Goal: Task Accomplishment & Management: Manage account settings

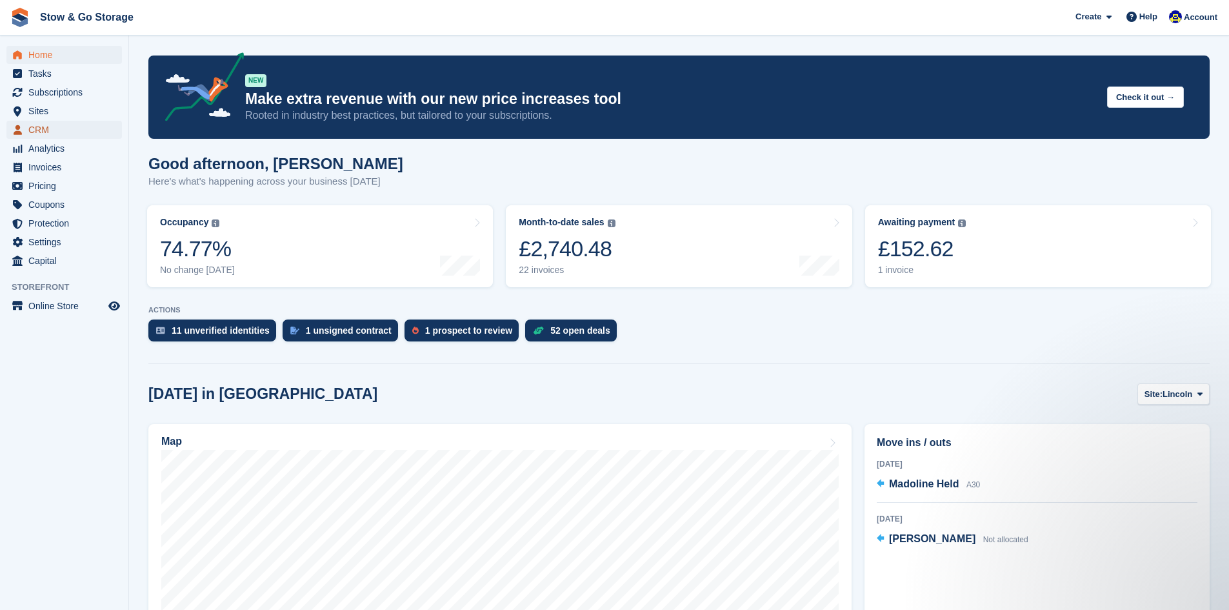
click at [65, 126] on span "CRM" at bounding box center [66, 130] width 77 height 18
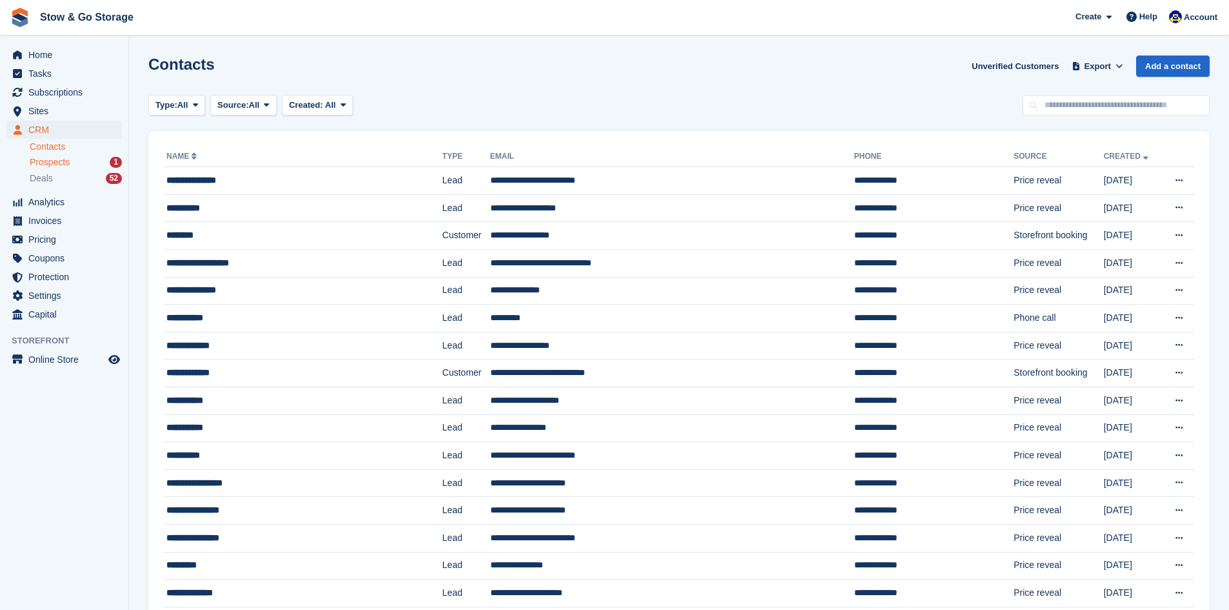
click at [83, 160] on div "Prospects 1" at bounding box center [76, 162] width 92 height 12
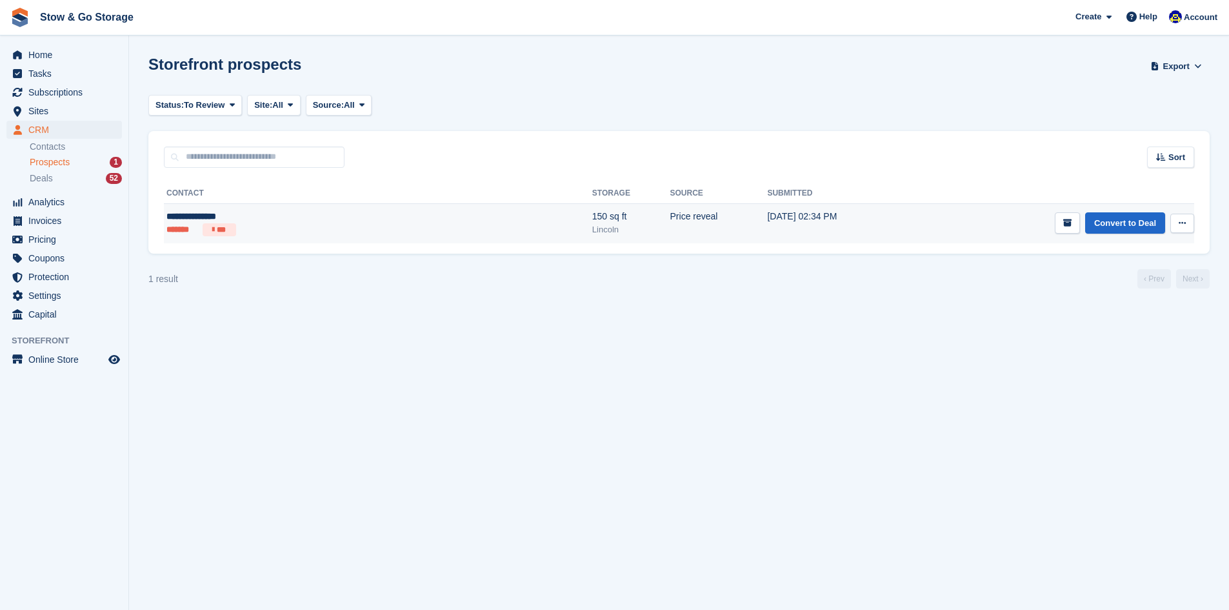
click at [1189, 222] on button at bounding box center [1182, 223] width 24 height 19
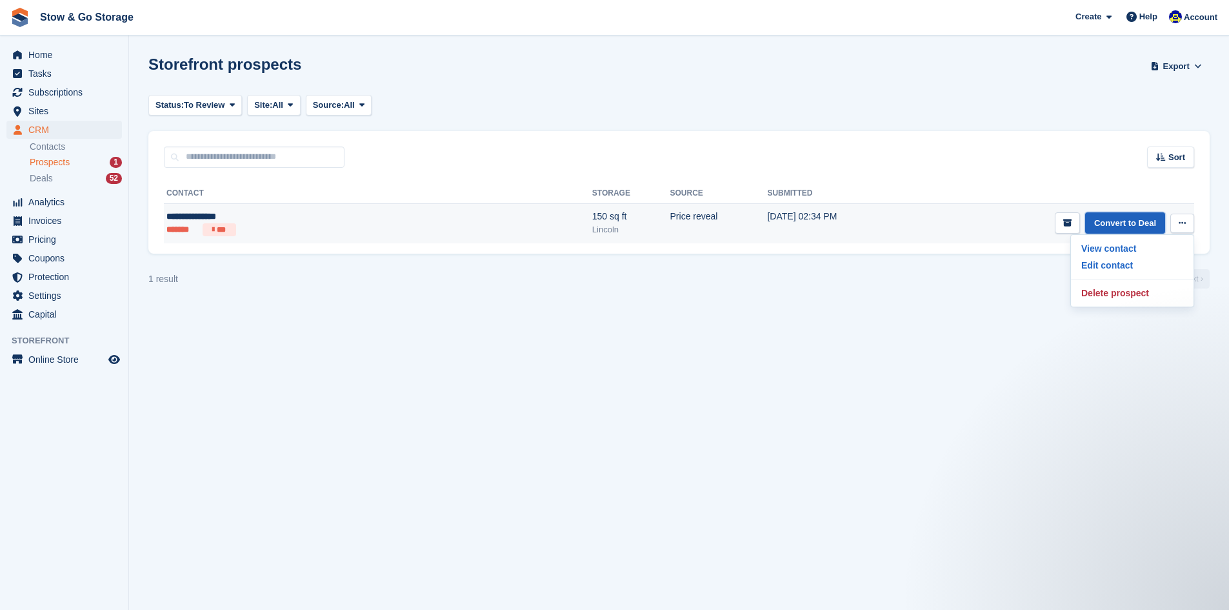
click at [1108, 223] on link "Convert to Deal" at bounding box center [1125, 222] width 80 height 21
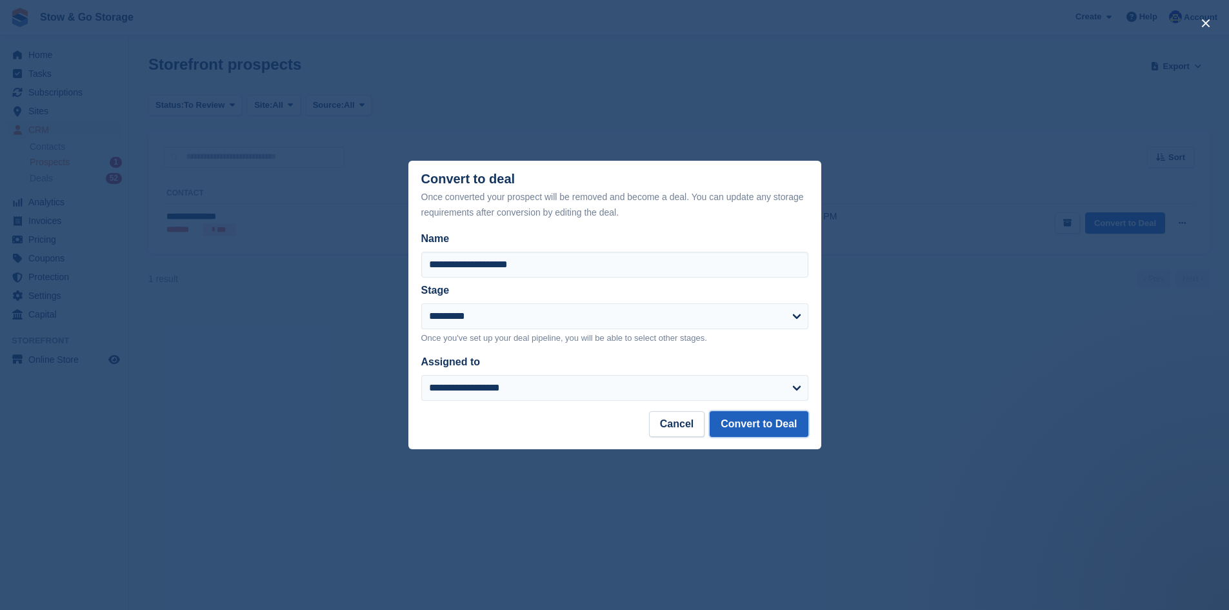
click at [761, 417] on button "Convert to Deal" at bounding box center [759, 424] width 98 height 26
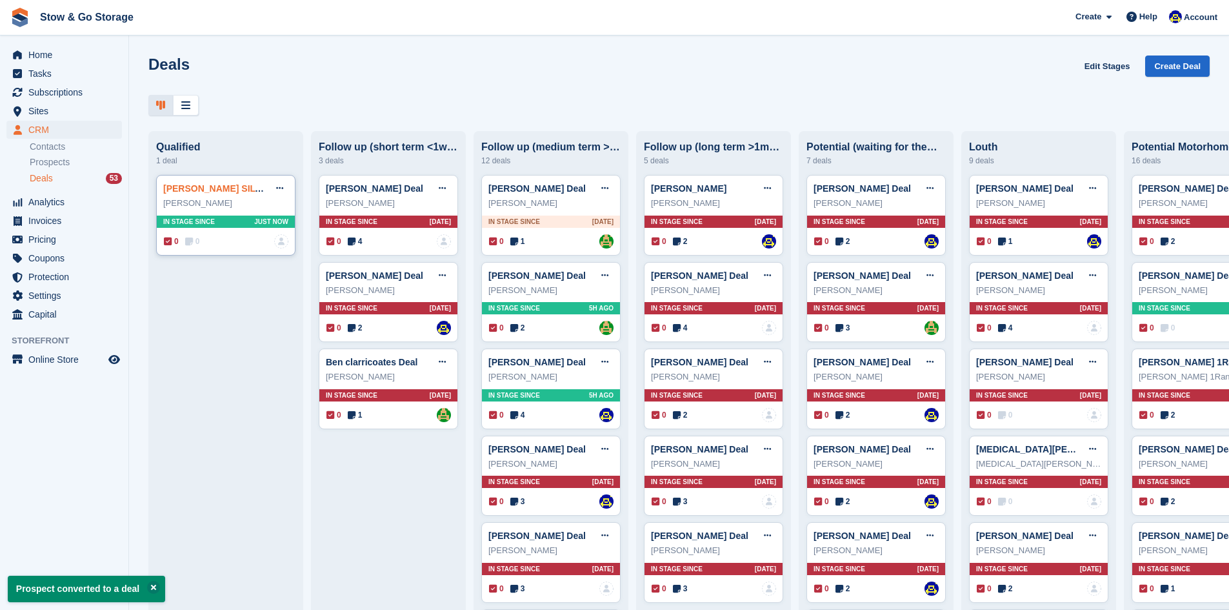
click at [212, 190] on link "JEANETTE SILVER Deal" at bounding box center [229, 188] width 132 height 10
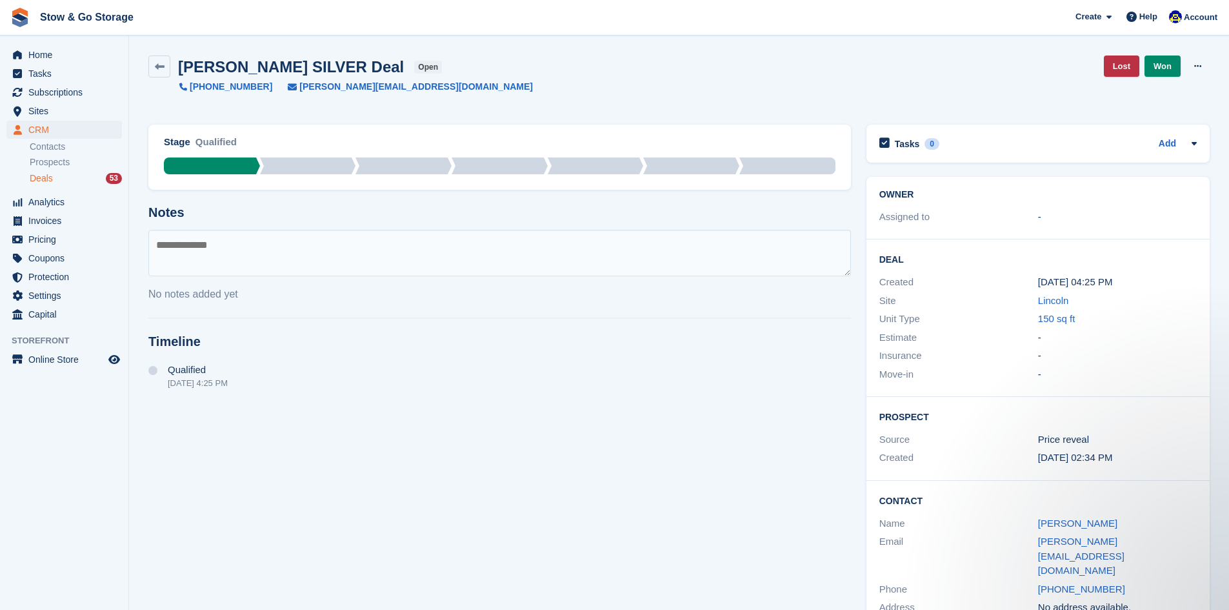
click at [299, 245] on textarea at bounding box center [499, 253] width 703 height 46
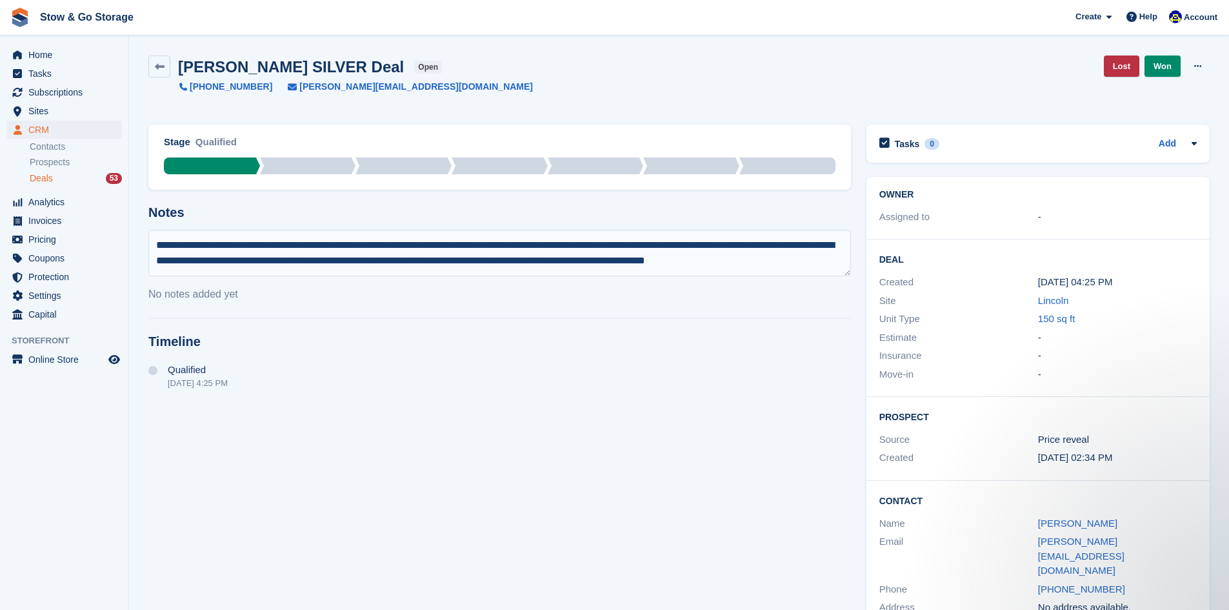
scroll to position [7, 0]
type textarea "**********"
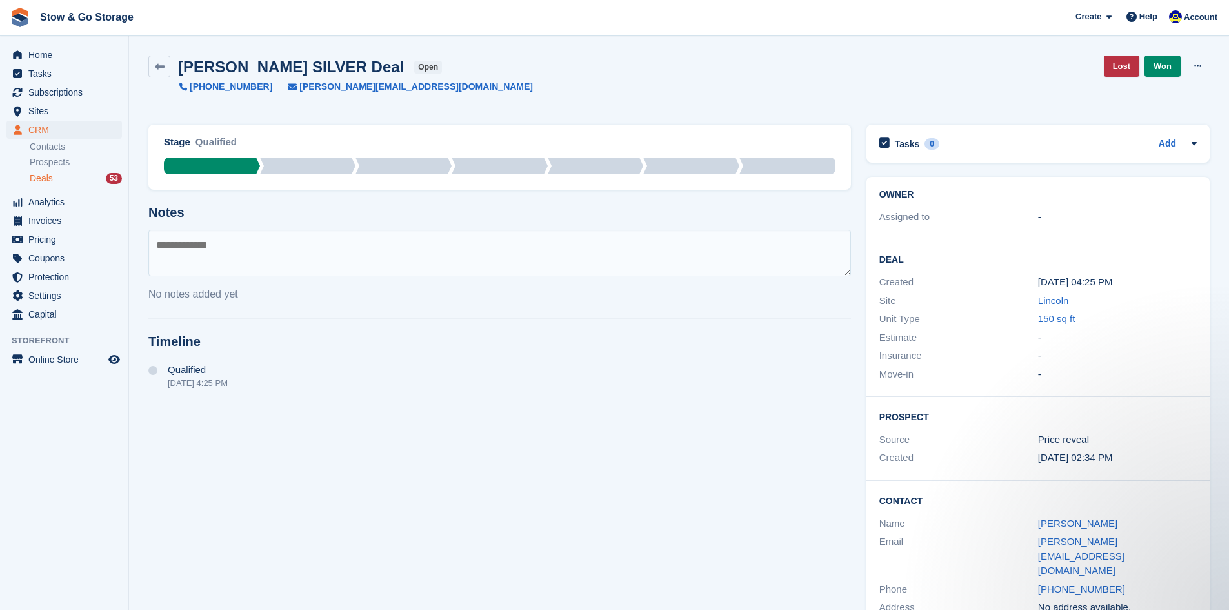
scroll to position [0, 0]
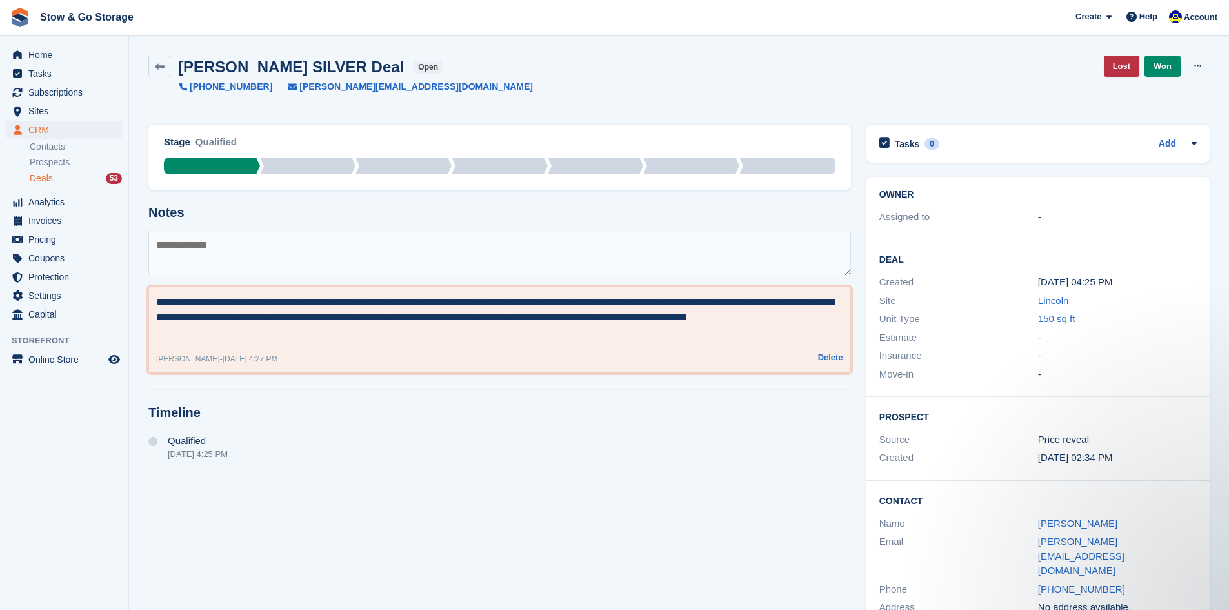
click at [243, 337] on textarea "**********" at bounding box center [499, 317] width 687 height 46
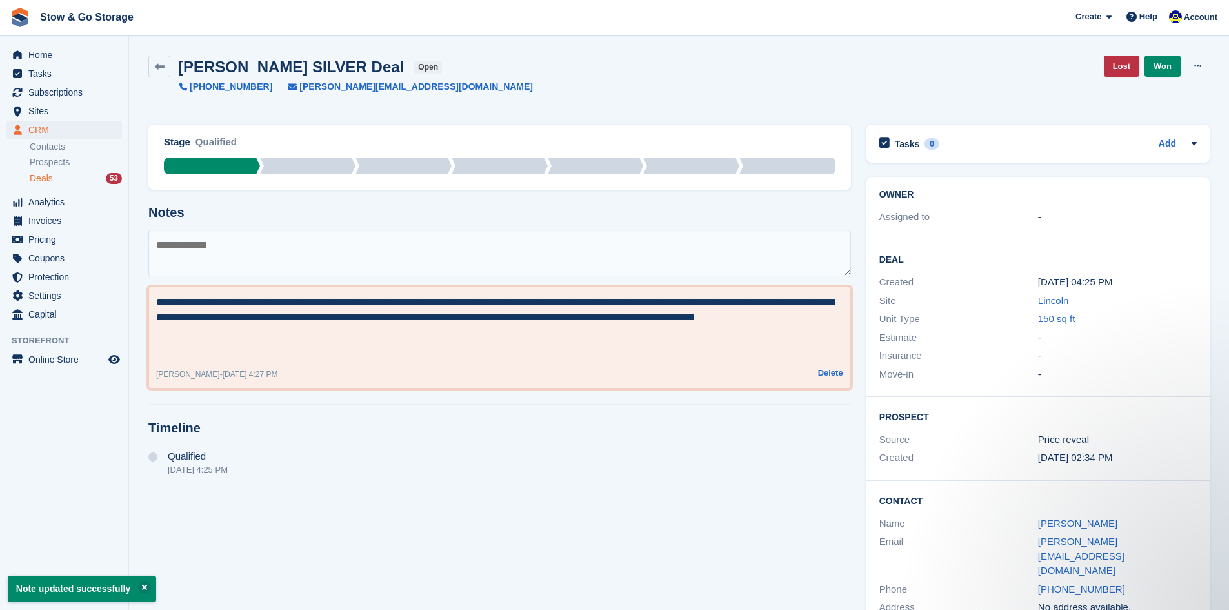
type textarea "**********"
click at [216, 259] on textarea at bounding box center [499, 253] width 703 height 46
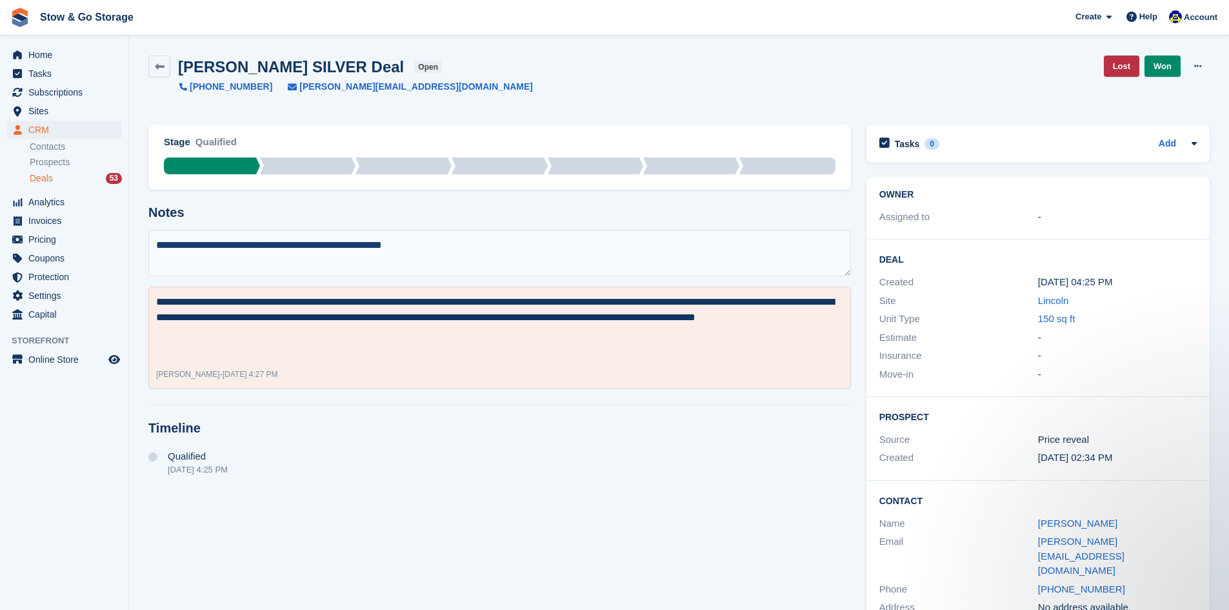
type textarea "**********"
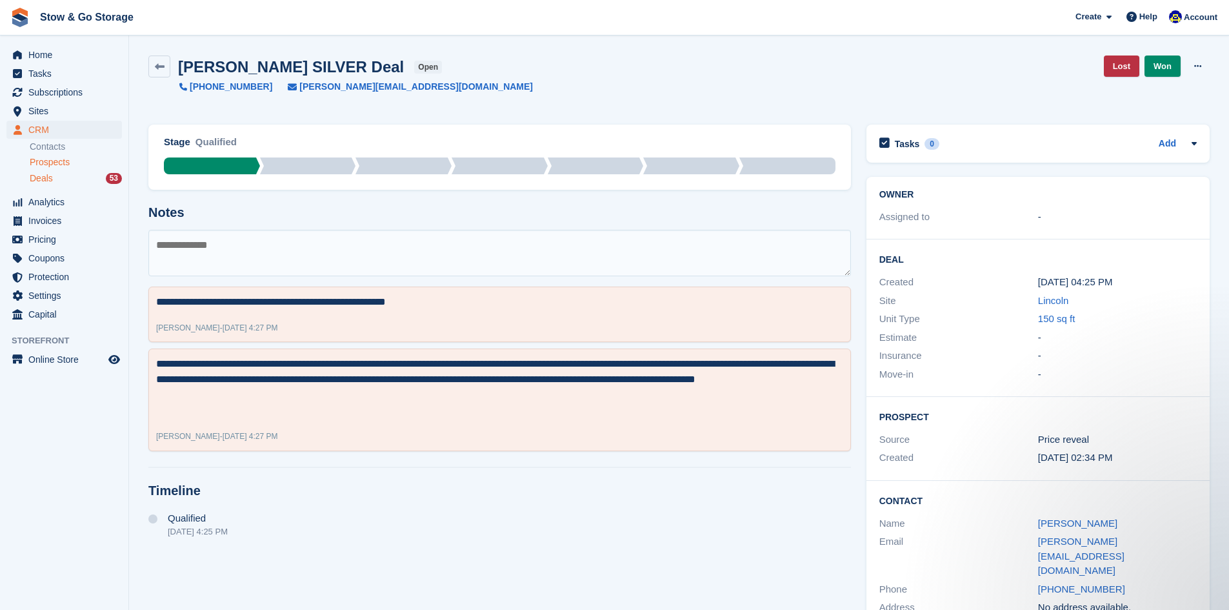
click at [55, 157] on span "Prospects" at bounding box center [50, 162] width 40 height 12
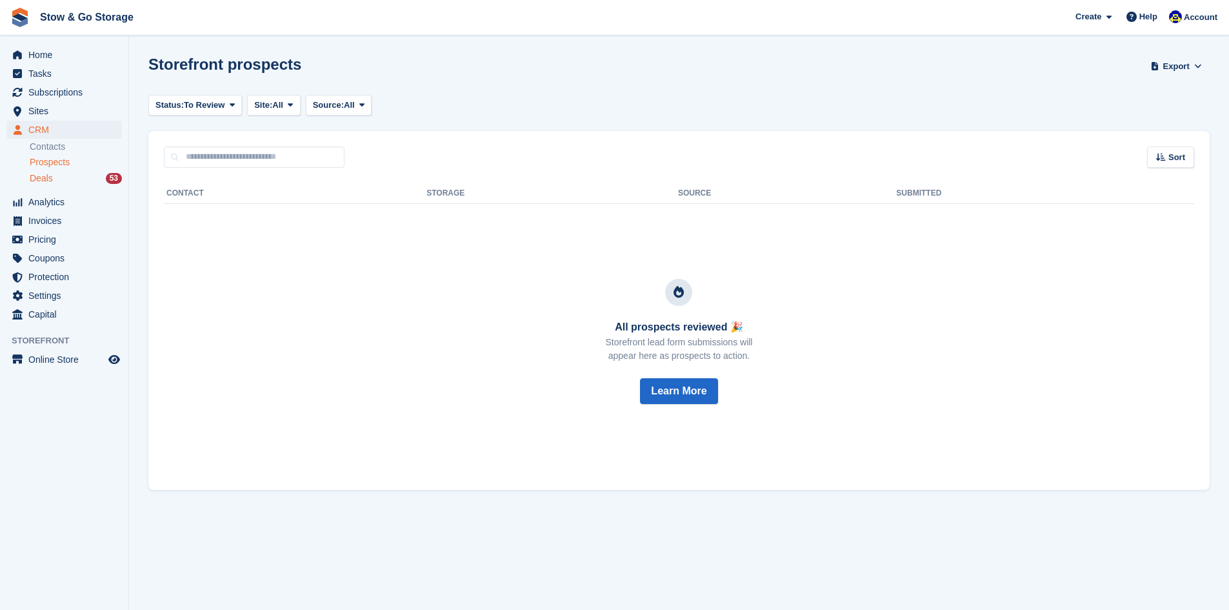
click at [59, 177] on div "Deals 53" at bounding box center [76, 178] width 92 height 12
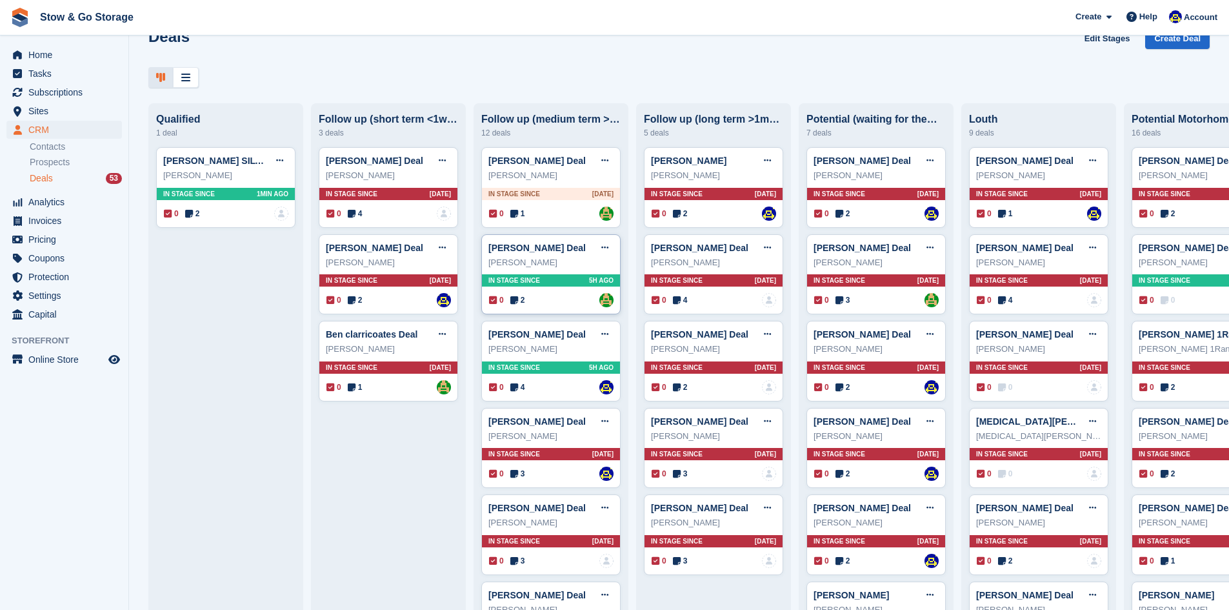
scroll to position [31, 0]
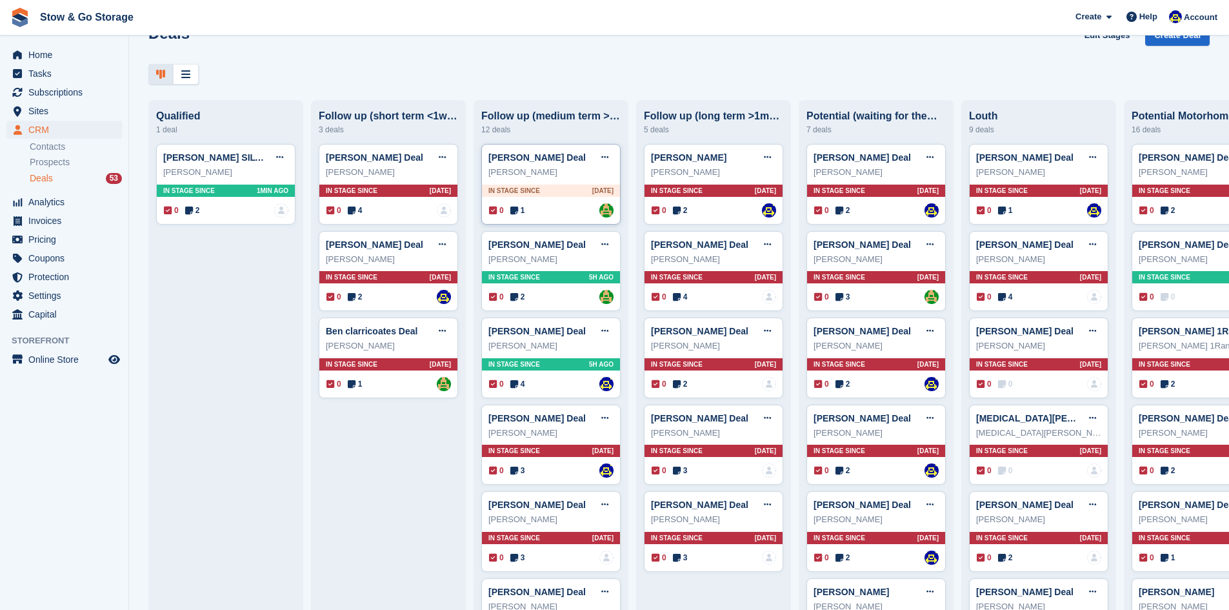
click at [545, 215] on div "0 1 Assigned to Alex Taylor" at bounding box center [551, 210] width 125 height 14
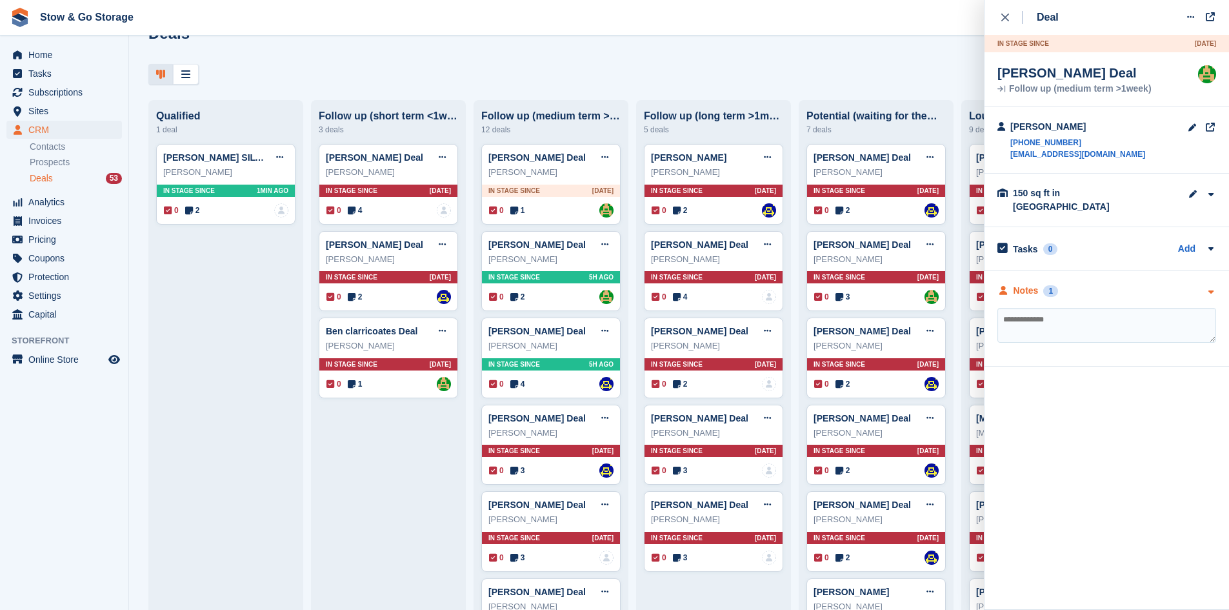
click at [1016, 284] on div "Notes" at bounding box center [1026, 291] width 25 height 14
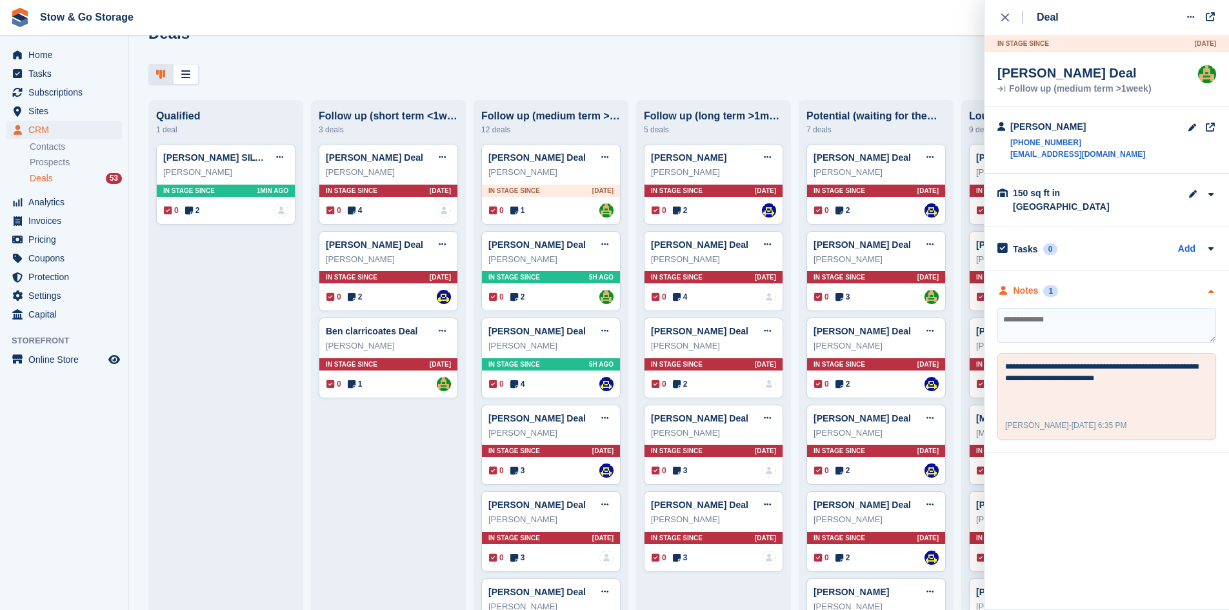
click at [1016, 284] on div "Notes" at bounding box center [1026, 291] width 25 height 14
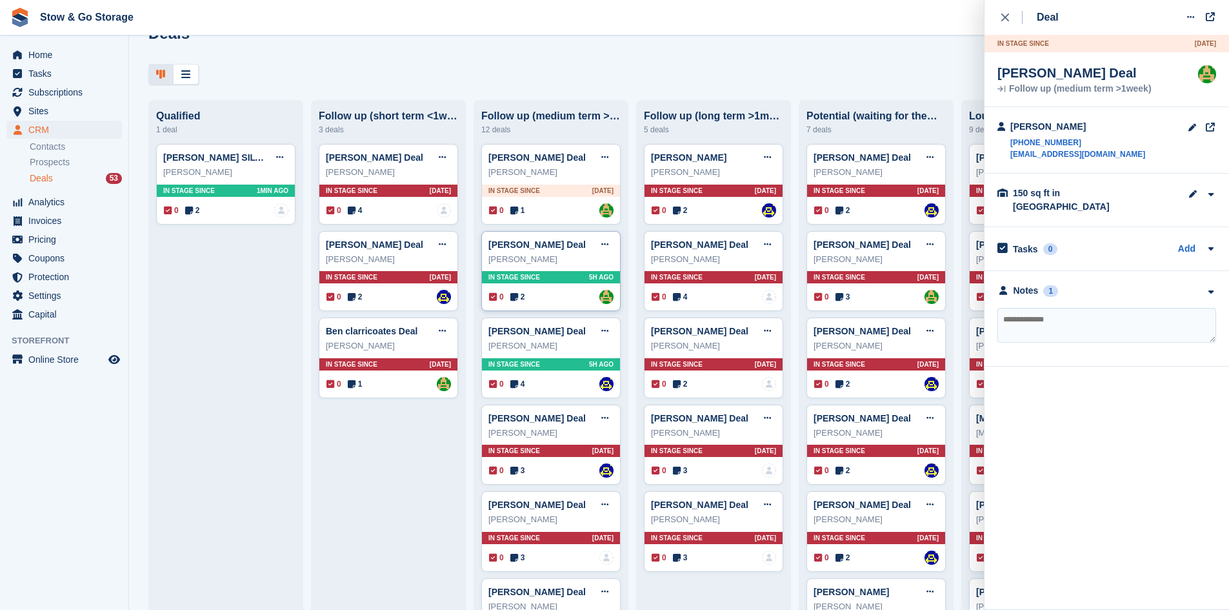
click at [570, 298] on div "0 2 Assigned to Alex Taylor" at bounding box center [551, 297] width 125 height 14
click at [1020, 271] on div "**********" at bounding box center [1107, 318] width 245 height 95
click at [1020, 284] on div "Notes" at bounding box center [1026, 291] width 25 height 14
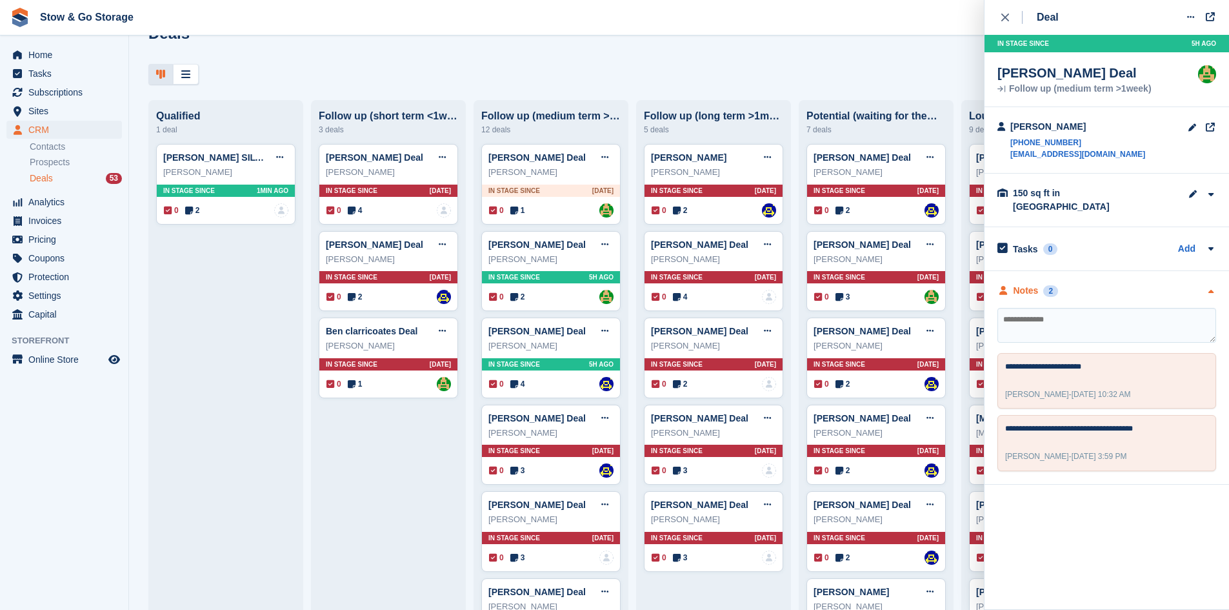
click at [1020, 284] on div "Notes" at bounding box center [1026, 291] width 25 height 14
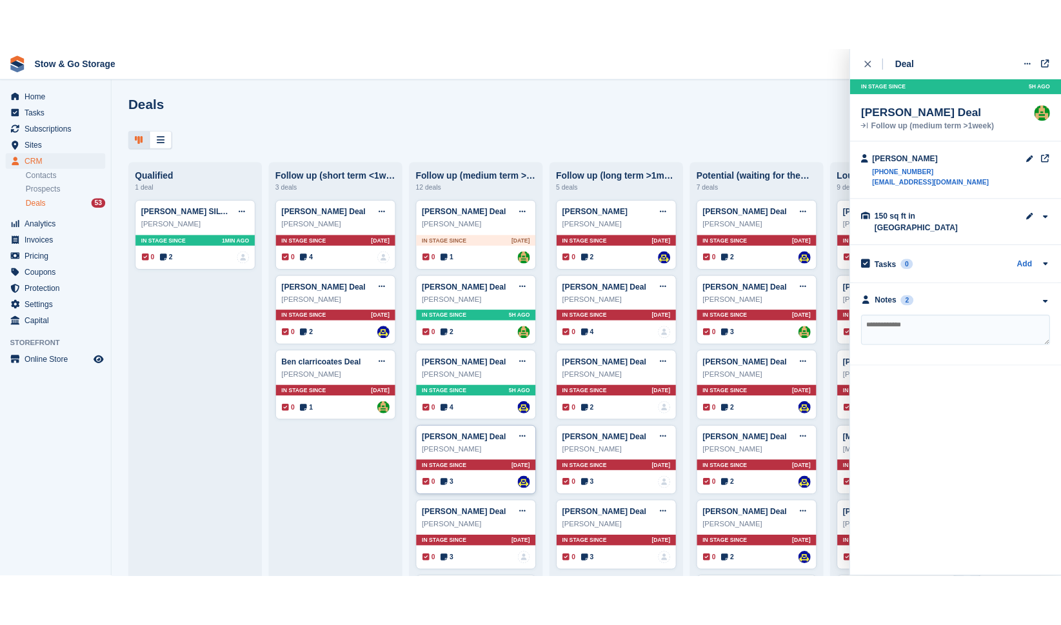
scroll to position [0, 0]
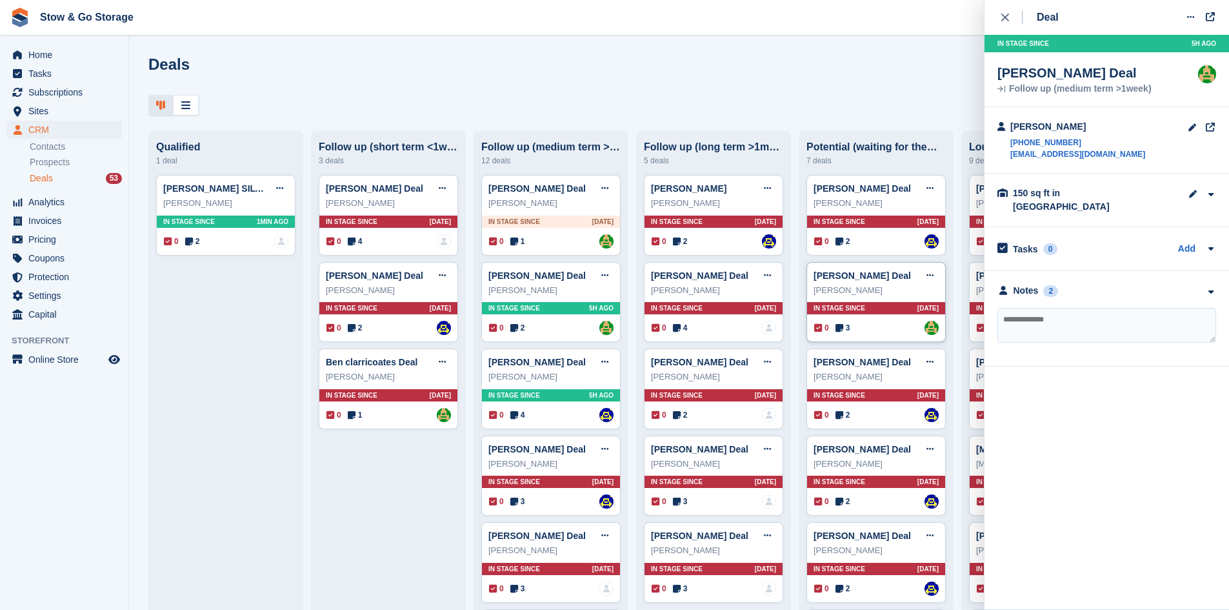
click at [875, 330] on div "0 3 Assigned to Alex Taylor" at bounding box center [876, 328] width 125 height 14
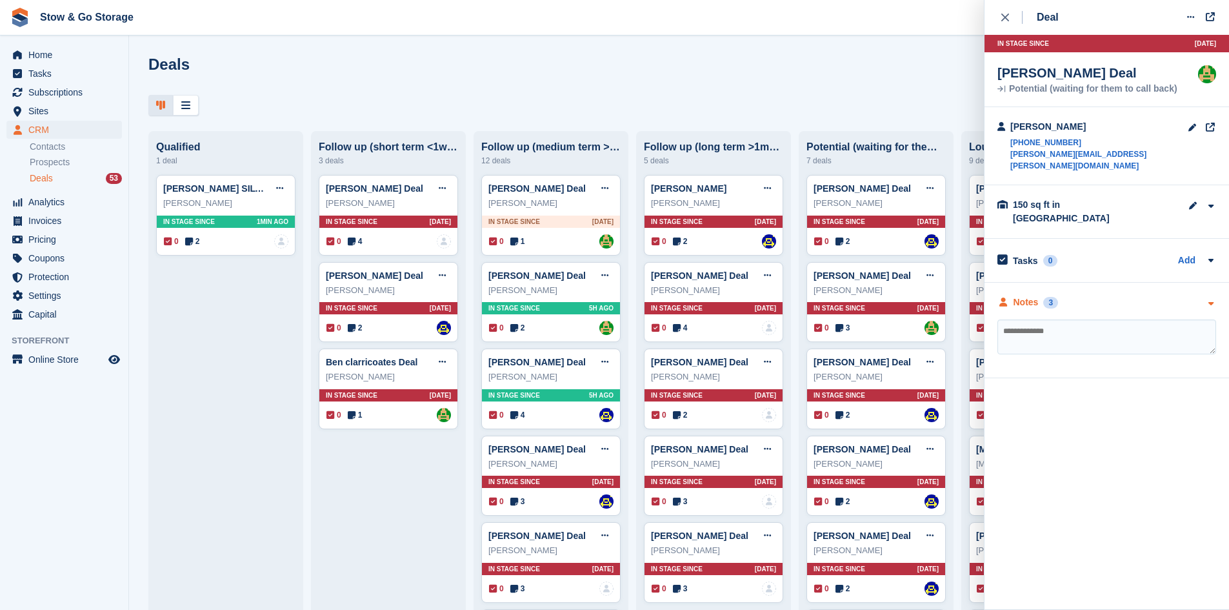
click at [1014, 295] on div "Notes" at bounding box center [1026, 302] width 25 height 14
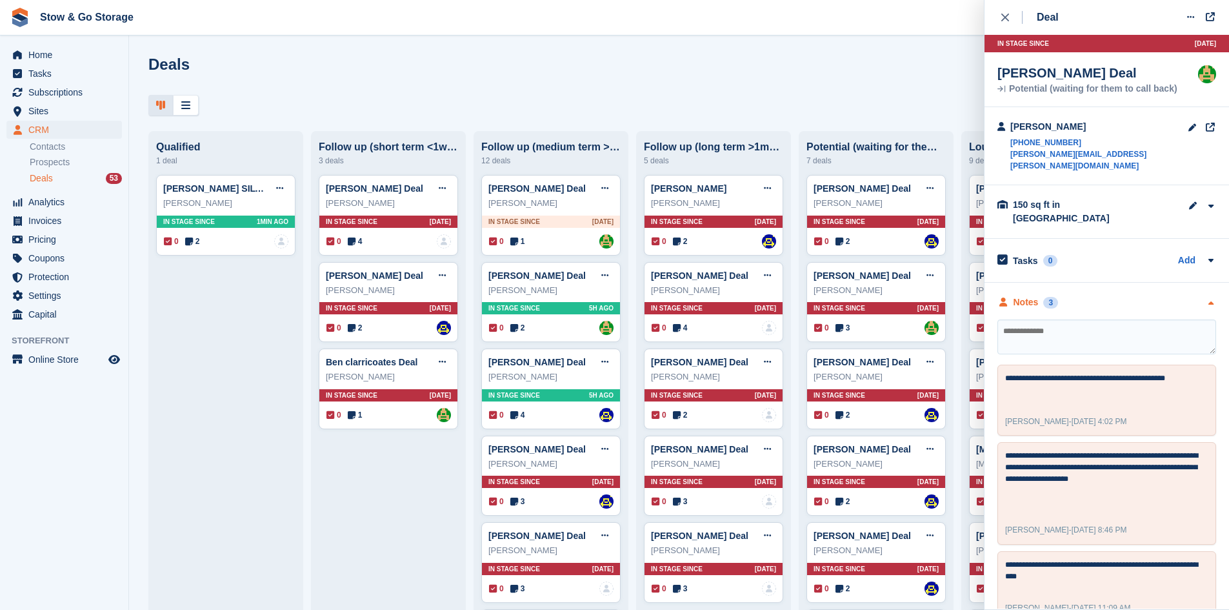
click at [1014, 295] on div "Notes" at bounding box center [1026, 302] width 25 height 14
